Goal: Information Seeking & Learning: Compare options

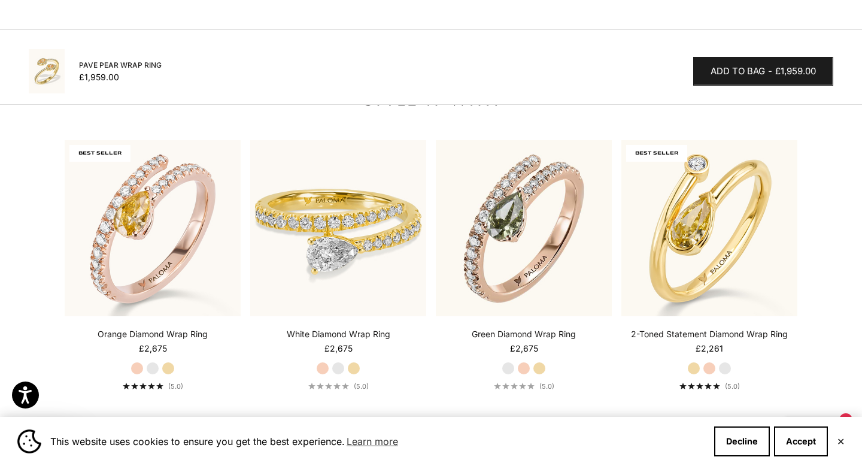
scroll to position [1268, 0]
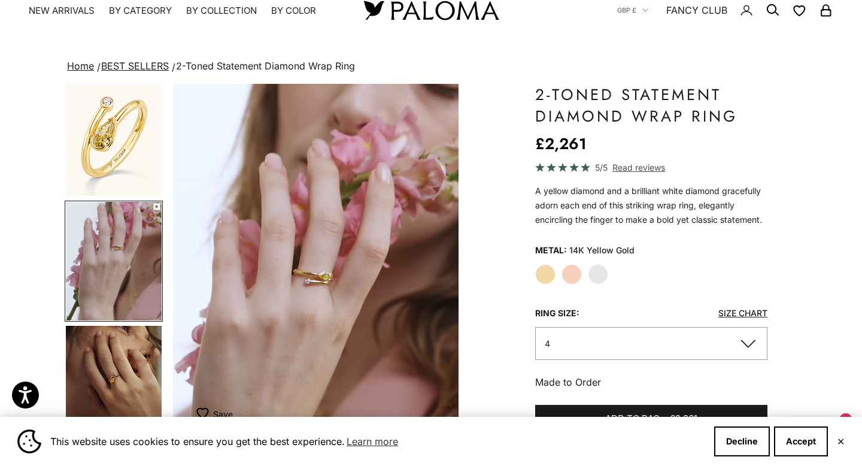
scroll to position [36, 0]
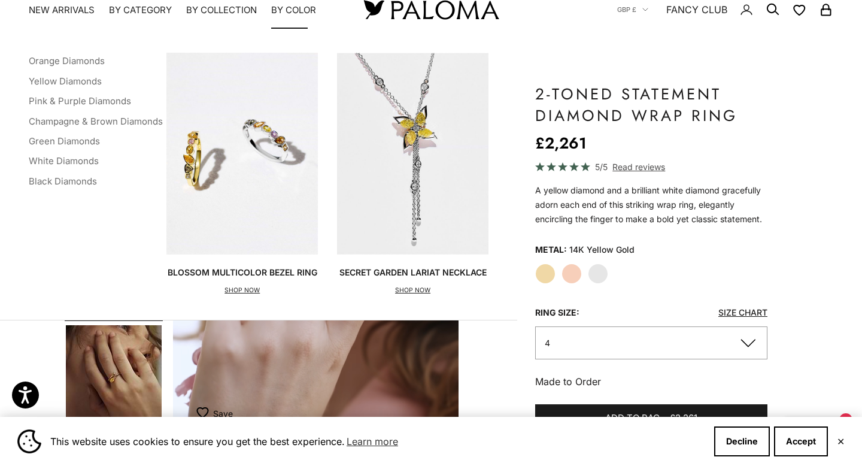
click at [292, 15] on summary "By Color" at bounding box center [293, 10] width 45 height 12
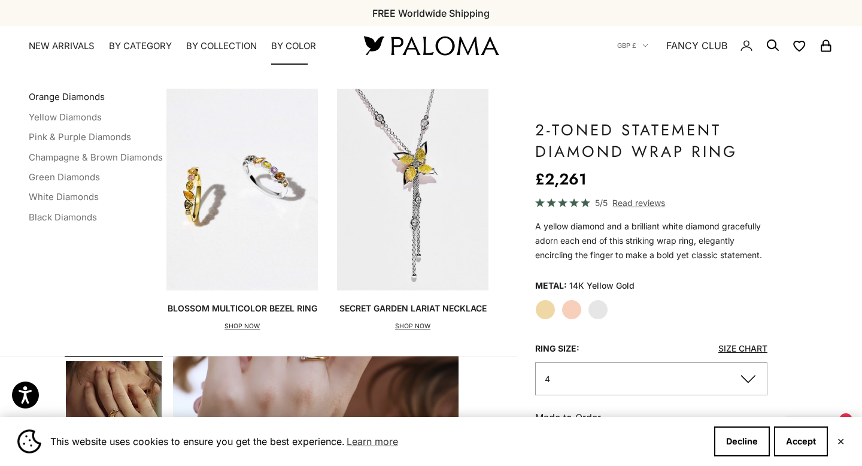
click at [56, 96] on link "Orange Diamonds" at bounding box center [67, 96] width 76 height 11
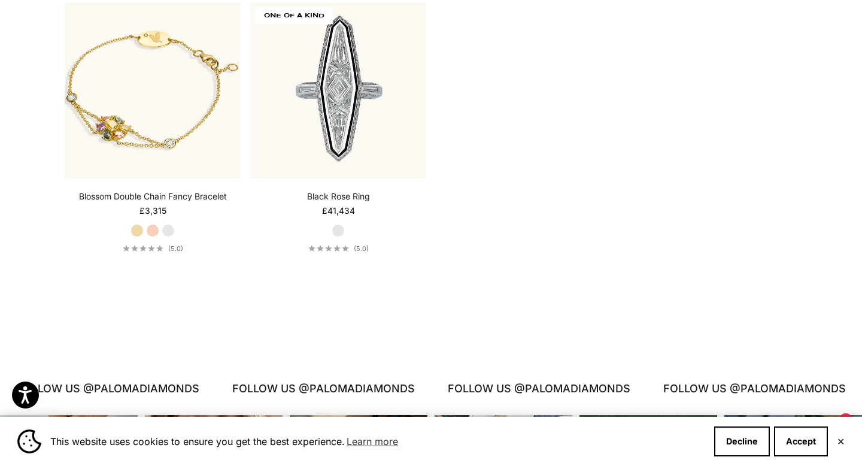
scroll to position [3164, 0]
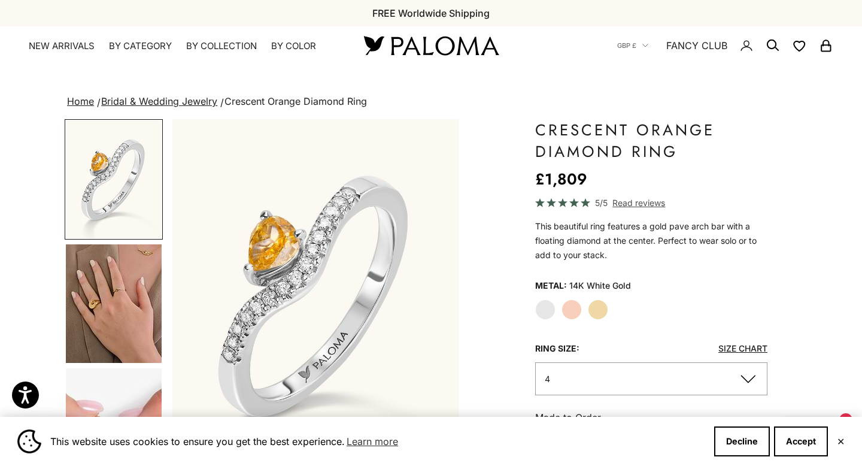
click at [129, 303] on img "Go to item 4" at bounding box center [114, 303] width 96 height 119
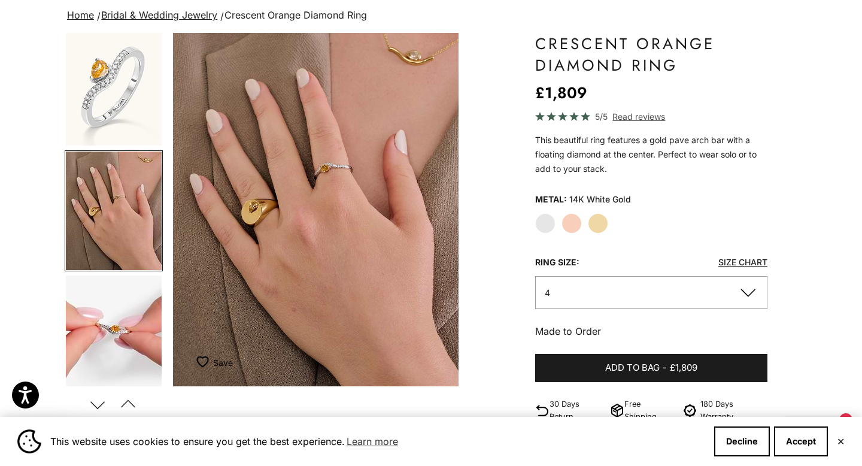
scroll to position [83, 0]
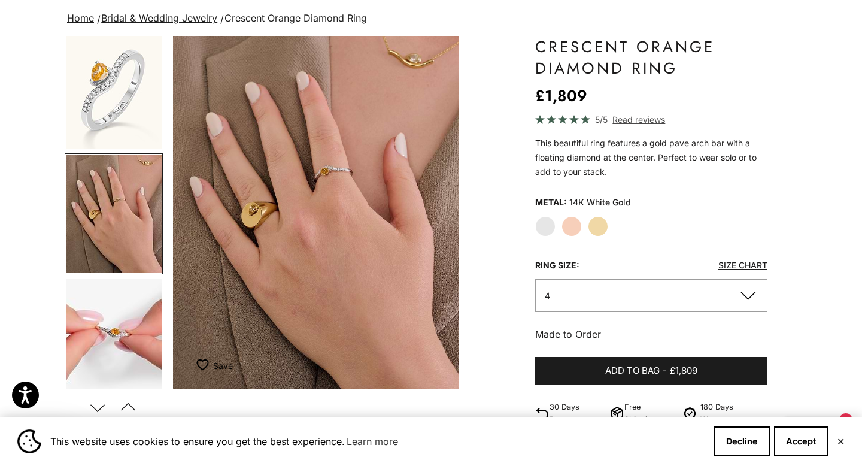
click at [591, 224] on label "Yellow Gold" at bounding box center [598, 226] width 20 height 20
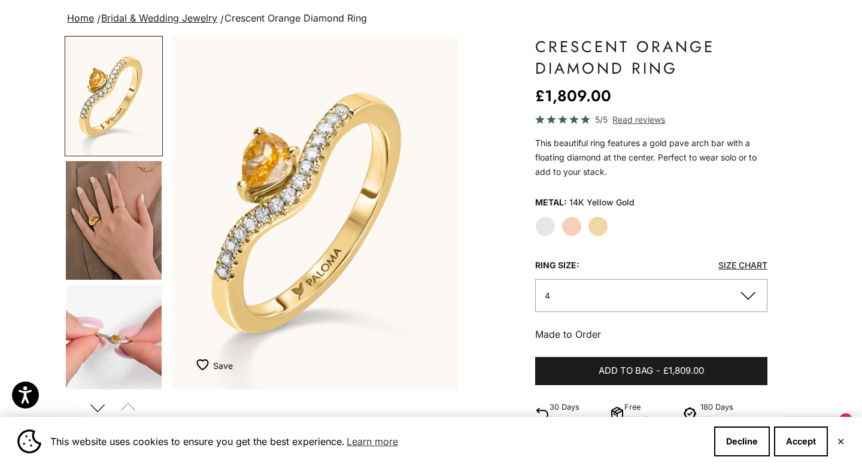
click at [108, 352] on img "Go to item 5" at bounding box center [114, 344] width 96 height 119
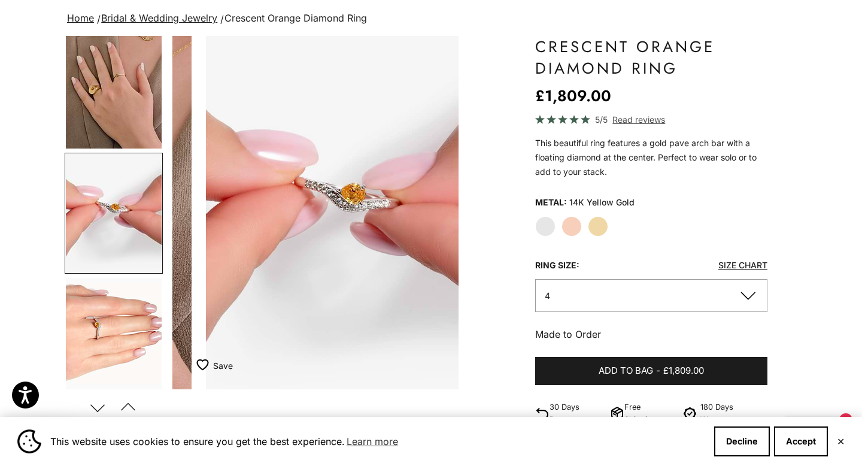
scroll to position [0, 600]
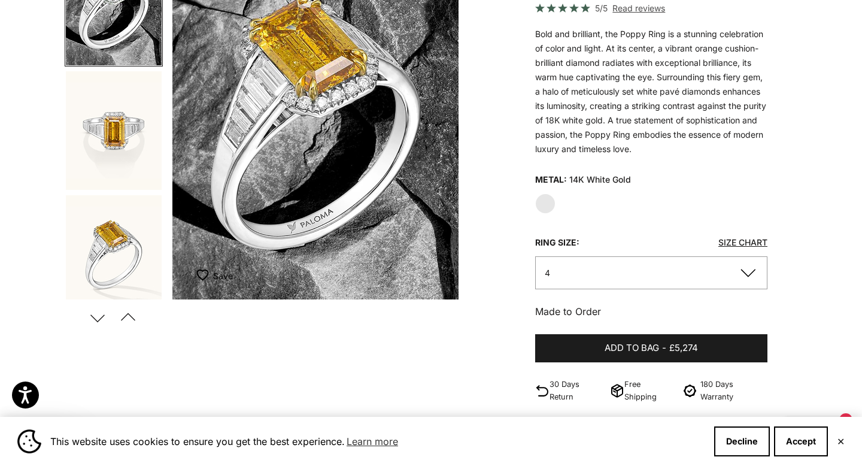
scroll to position [182, 0]
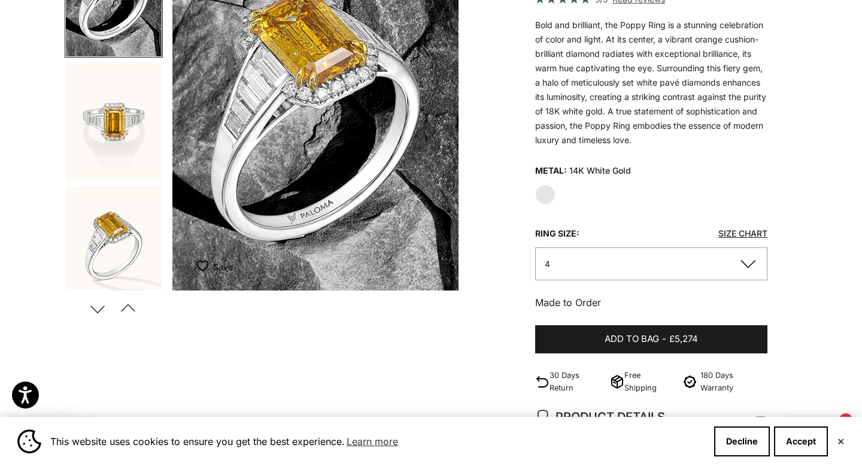
click at [93, 254] on img "Go to item 3" at bounding box center [114, 245] width 96 height 119
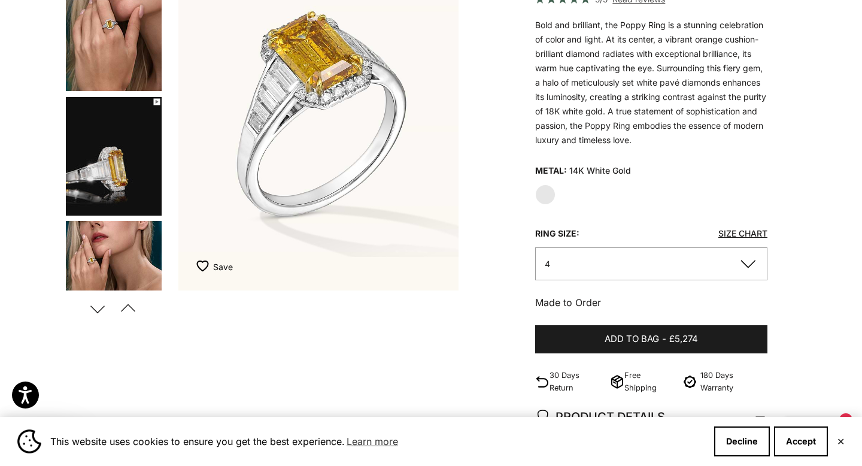
scroll to position [0, 600]
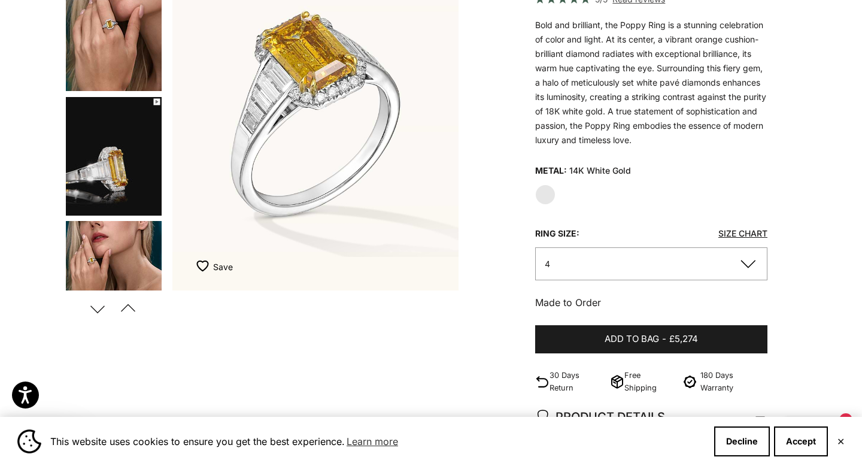
click at [105, 43] on img "Go to item 4" at bounding box center [114, 31] width 96 height 119
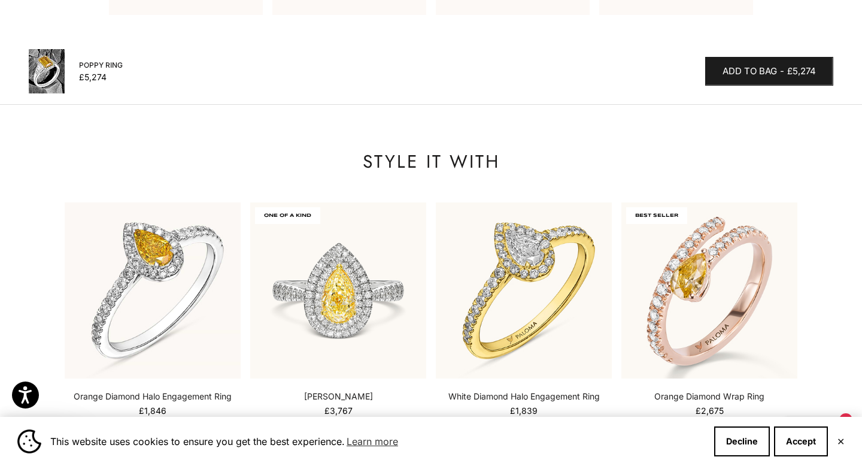
scroll to position [1259, 0]
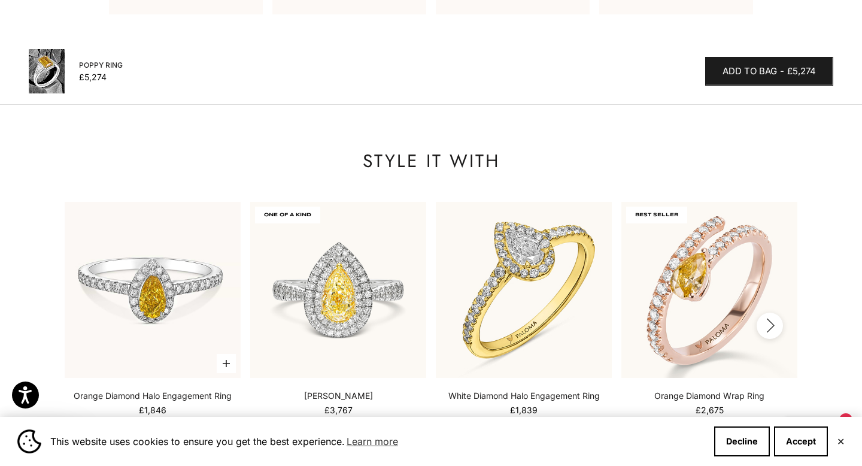
click at [144, 272] on img at bounding box center [153, 290] width 176 height 176
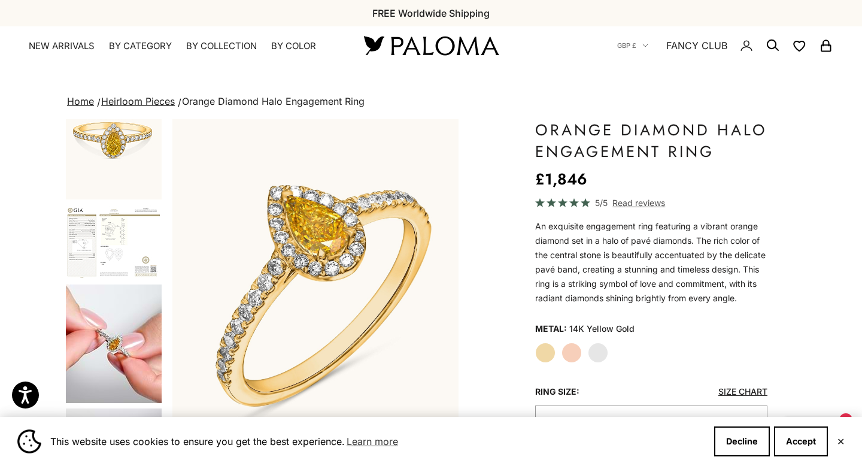
scroll to position [300, 0]
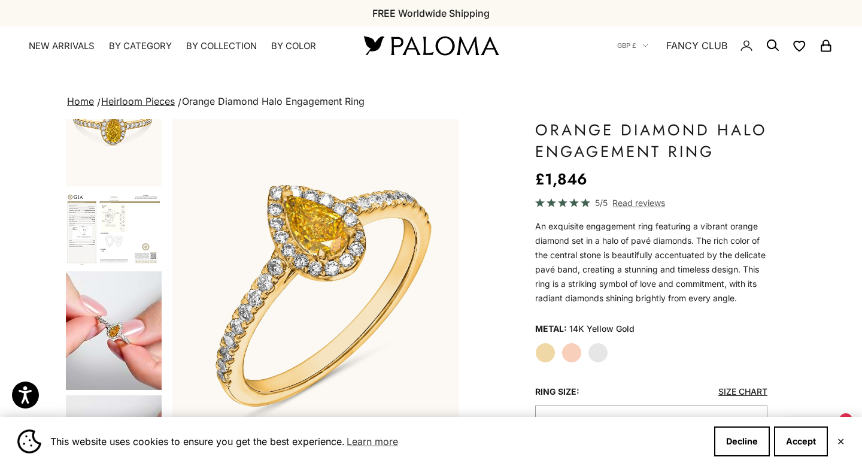
click at [119, 338] on img "Go to item 9" at bounding box center [114, 330] width 96 height 119
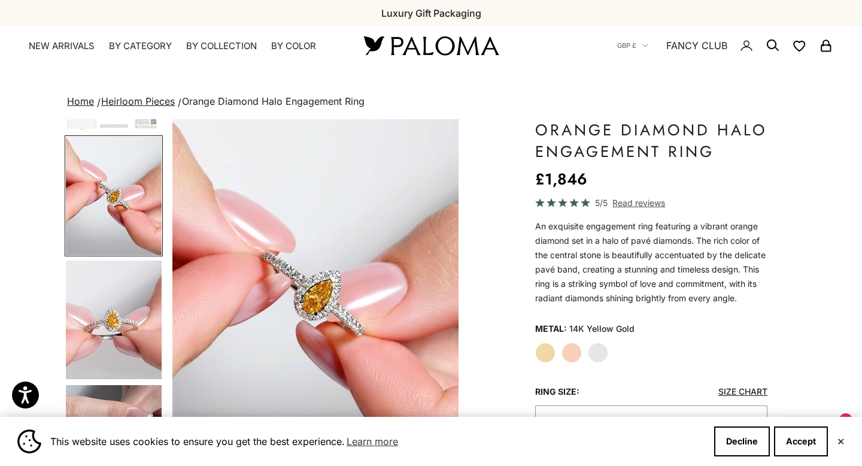
scroll to position [451, 0]
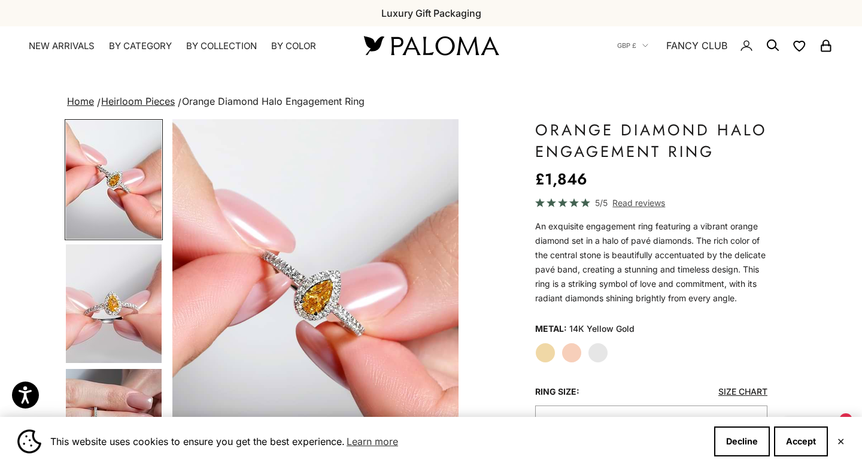
click at [118, 338] on img "Go to item 10" at bounding box center [114, 303] width 96 height 119
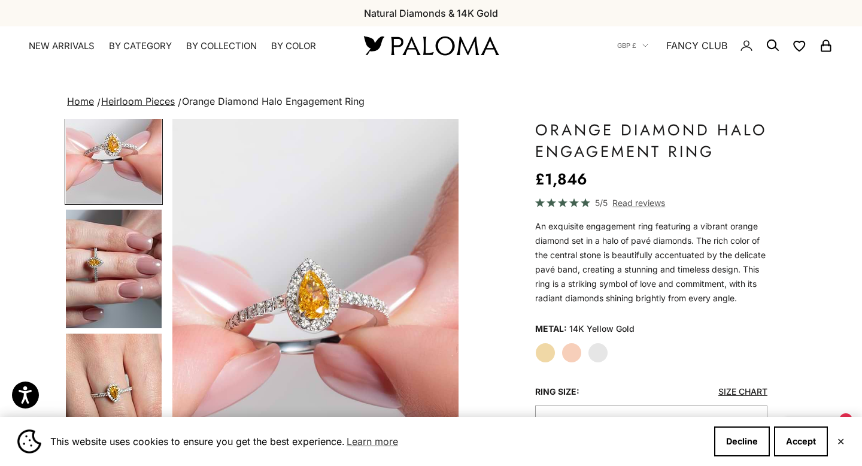
scroll to position [611, 0]
click at [113, 306] on img "Go to item 11" at bounding box center [114, 268] width 96 height 119
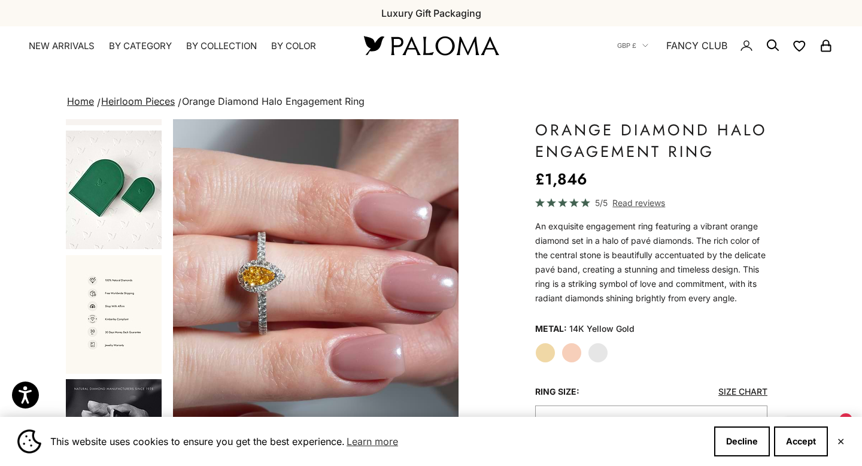
scroll to position [1219, 0]
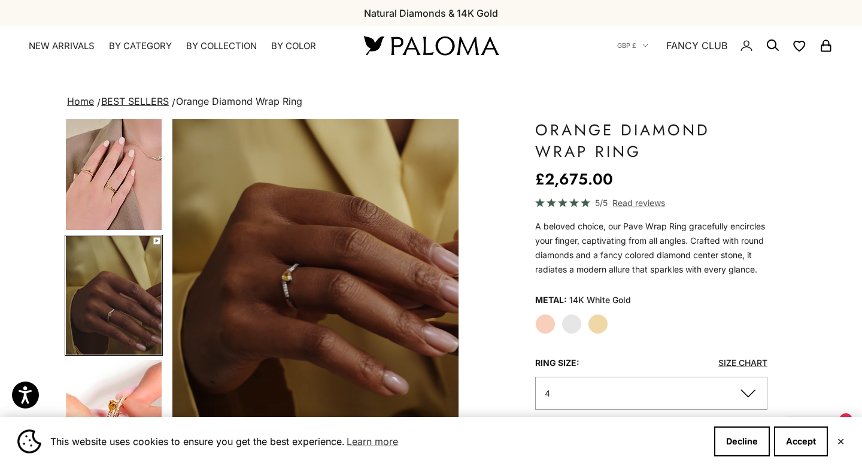
click at [110, 168] on img "Go to item 6" at bounding box center [114, 171] width 96 height 118
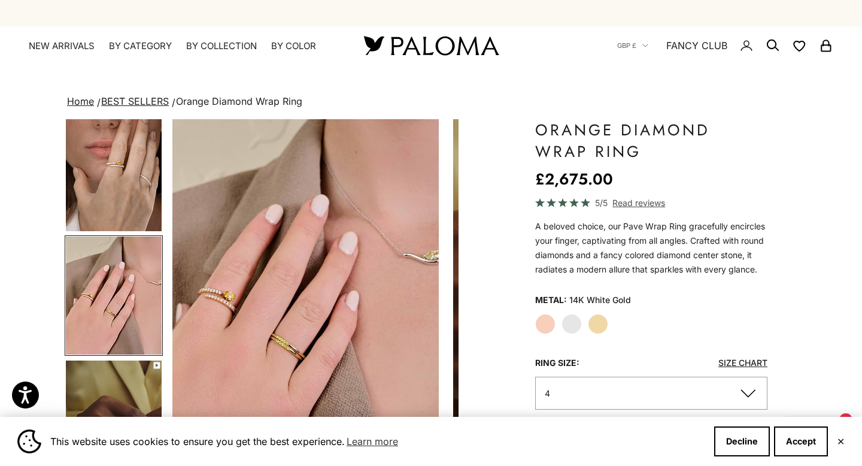
scroll to position [0, 901]
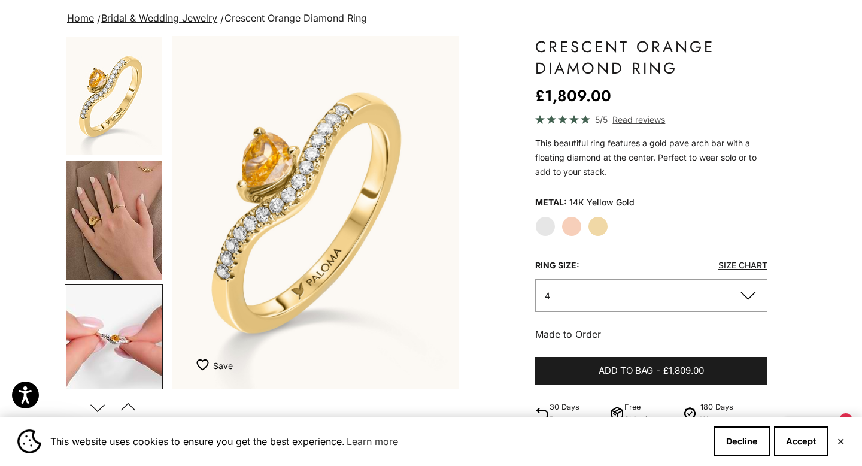
scroll to position [131, 0]
